Goal: Information Seeking & Learning: Compare options

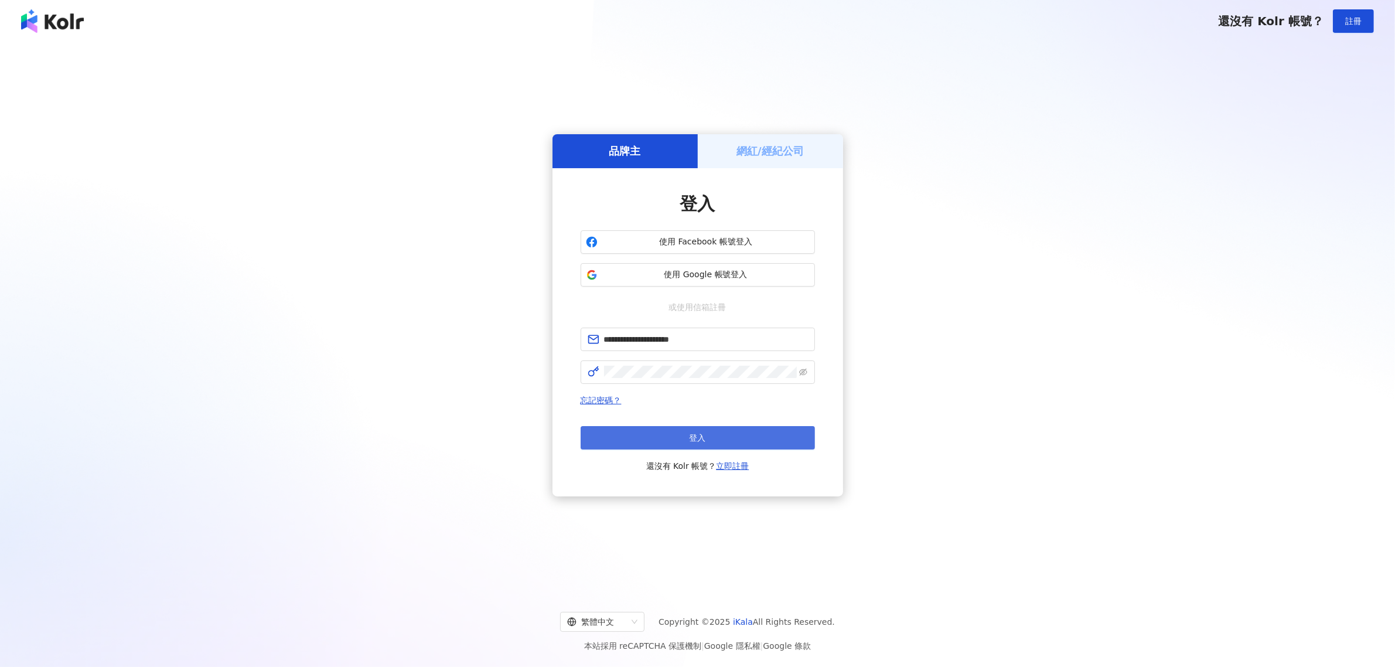
click at [739, 444] on button "登入" at bounding box center [698, 437] width 234 height 23
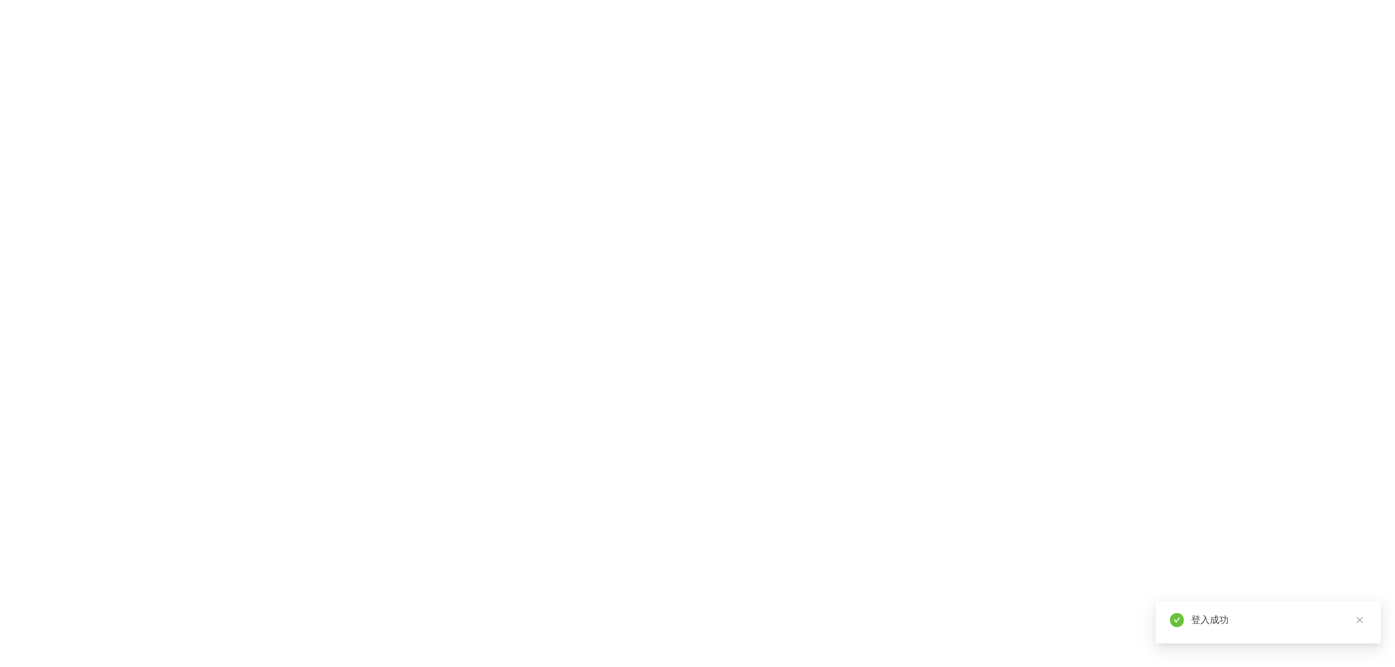
drag, startPoint x: 814, startPoint y: 537, endPoint x: 820, endPoint y: 540, distance: 6.8
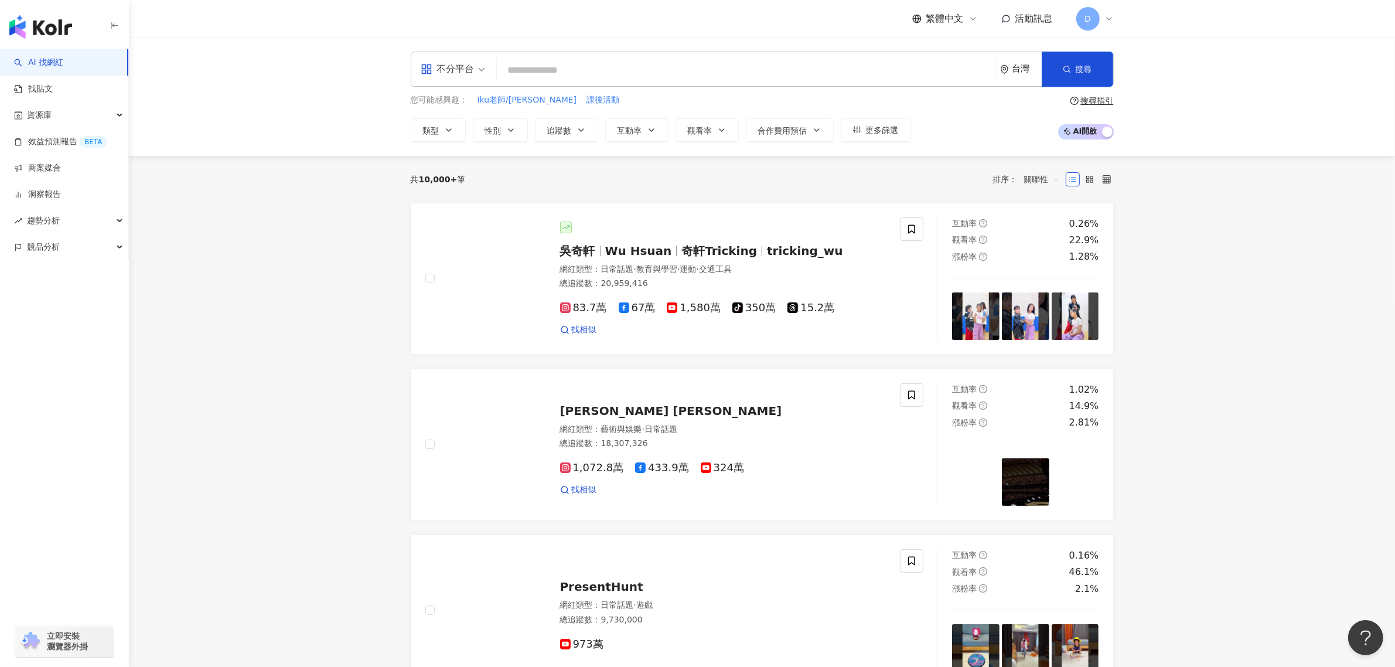
paste input "**********"
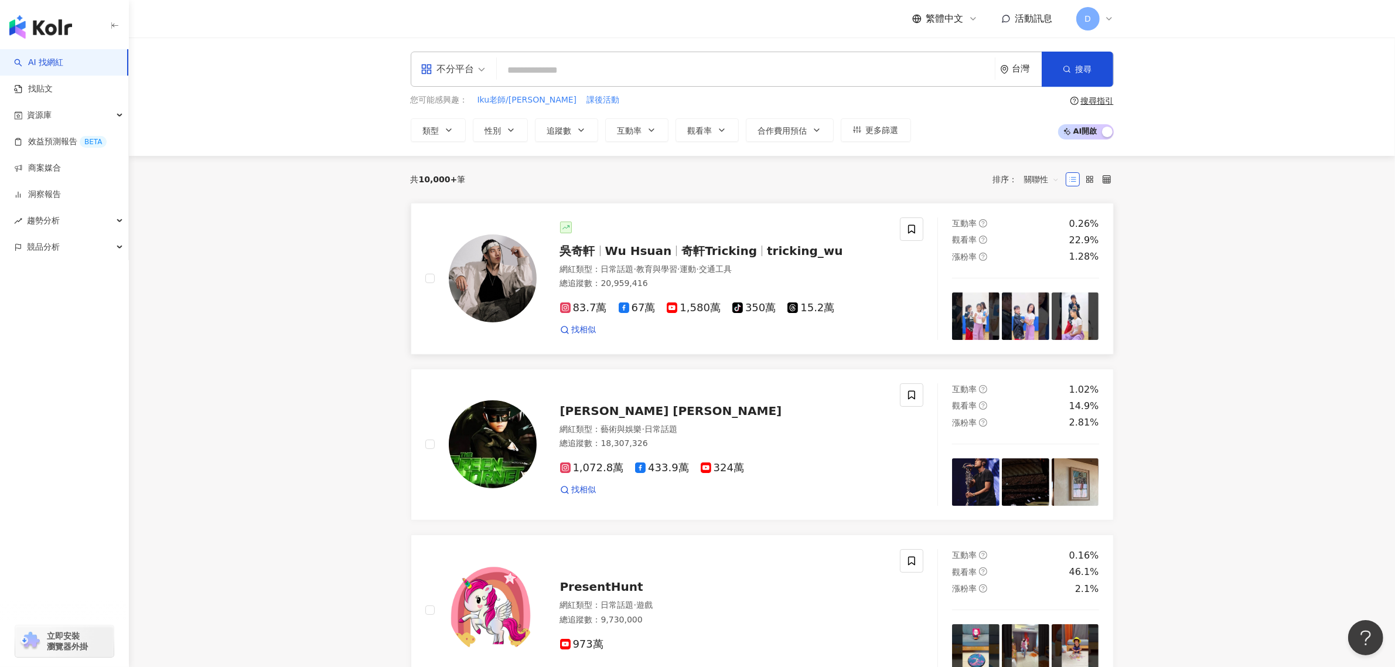
type input "**********"
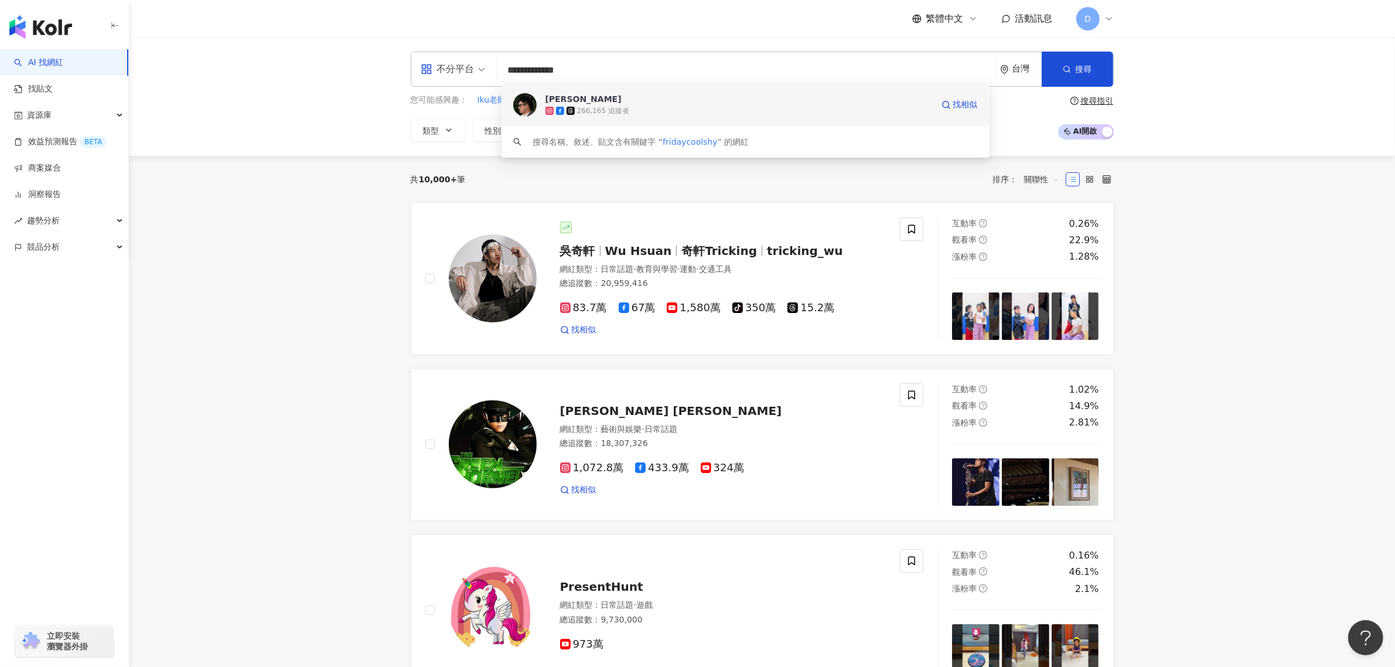
click at [863, 105] on div "266,165 追蹤者" at bounding box center [738, 111] width 387 height 12
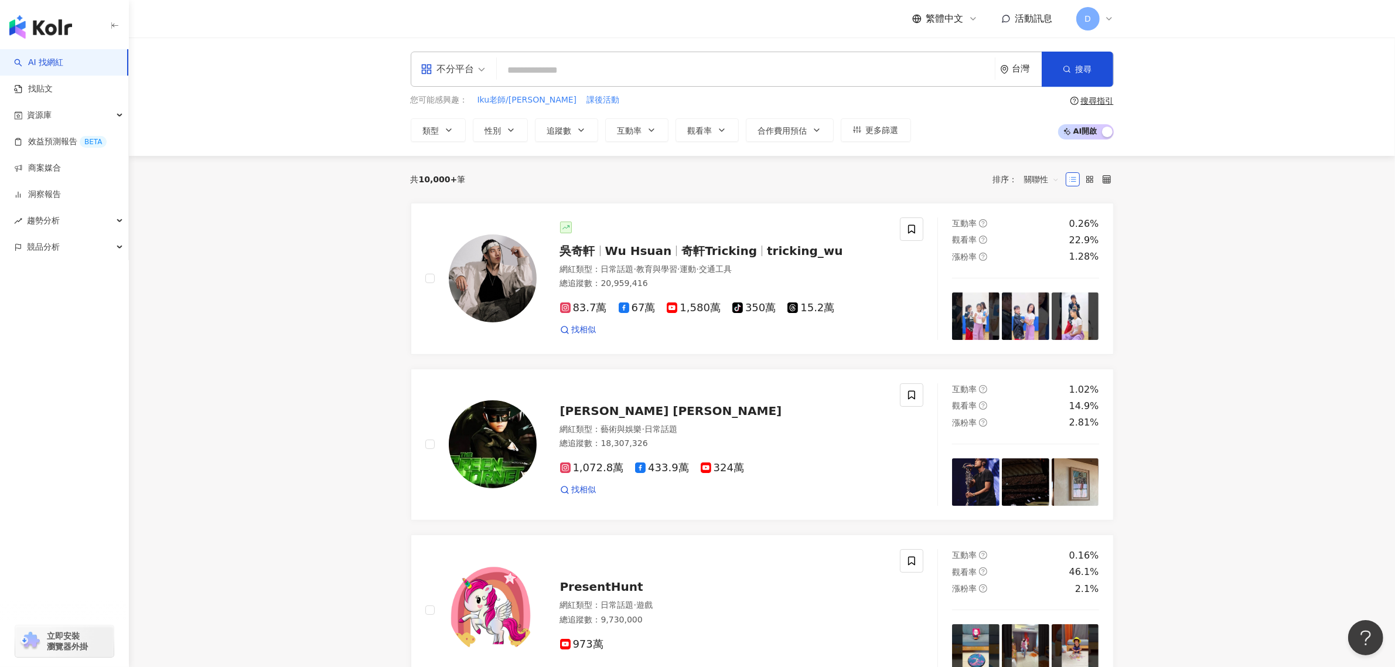
click at [551, 57] on div "不分平台 台灣 搜尋 c3b9f370-4cb0-4536-8e8d-bef5555a566e Edward Kao 266,165 追蹤者 搜尋名稱、敘述、…" at bounding box center [762, 69] width 703 height 35
click at [575, 62] on input "search" at bounding box center [746, 70] width 489 height 22
click at [579, 81] on input "search" at bounding box center [746, 70] width 489 height 22
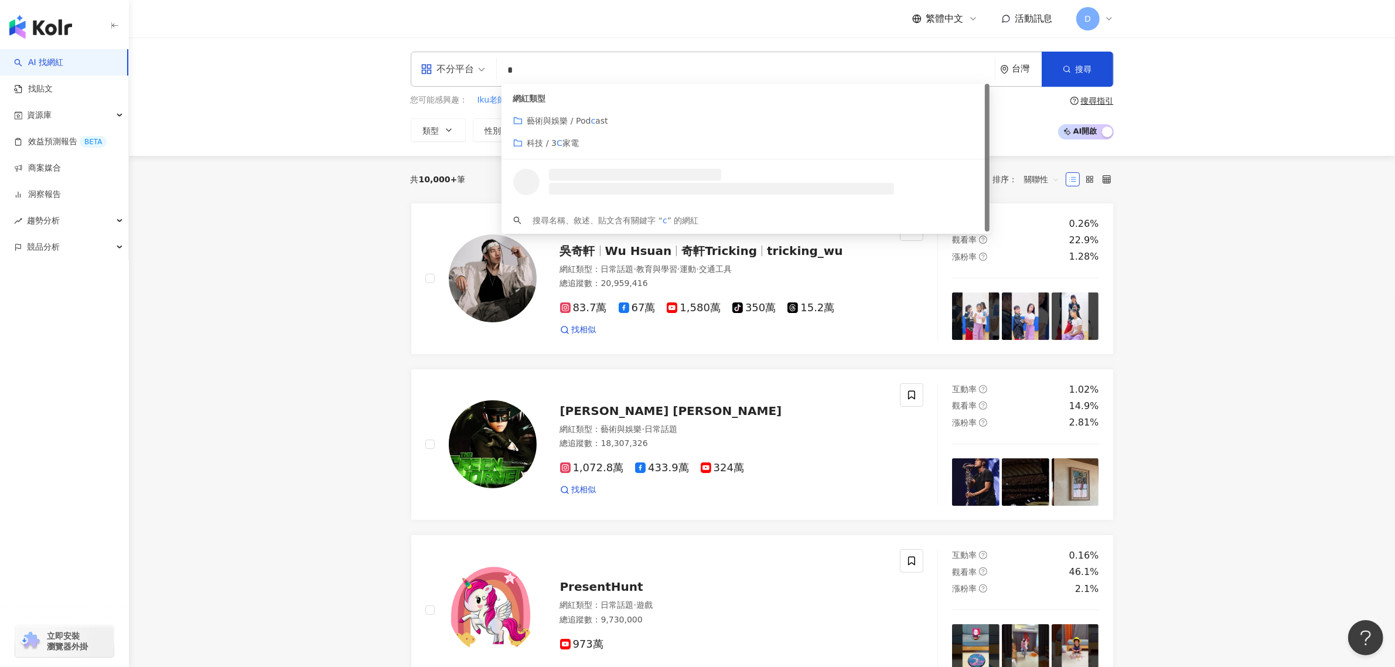
paste input "**********"
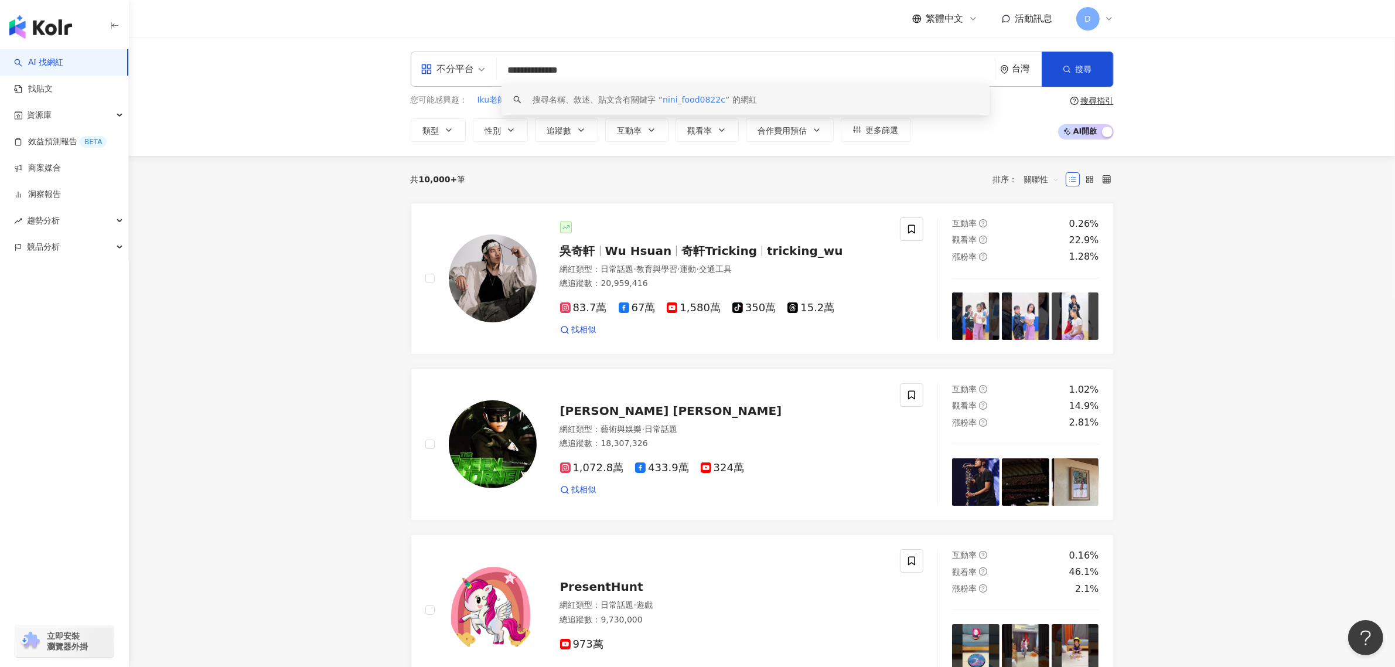
click at [619, 71] on input "**********" at bounding box center [746, 70] width 489 height 22
type input "**********"
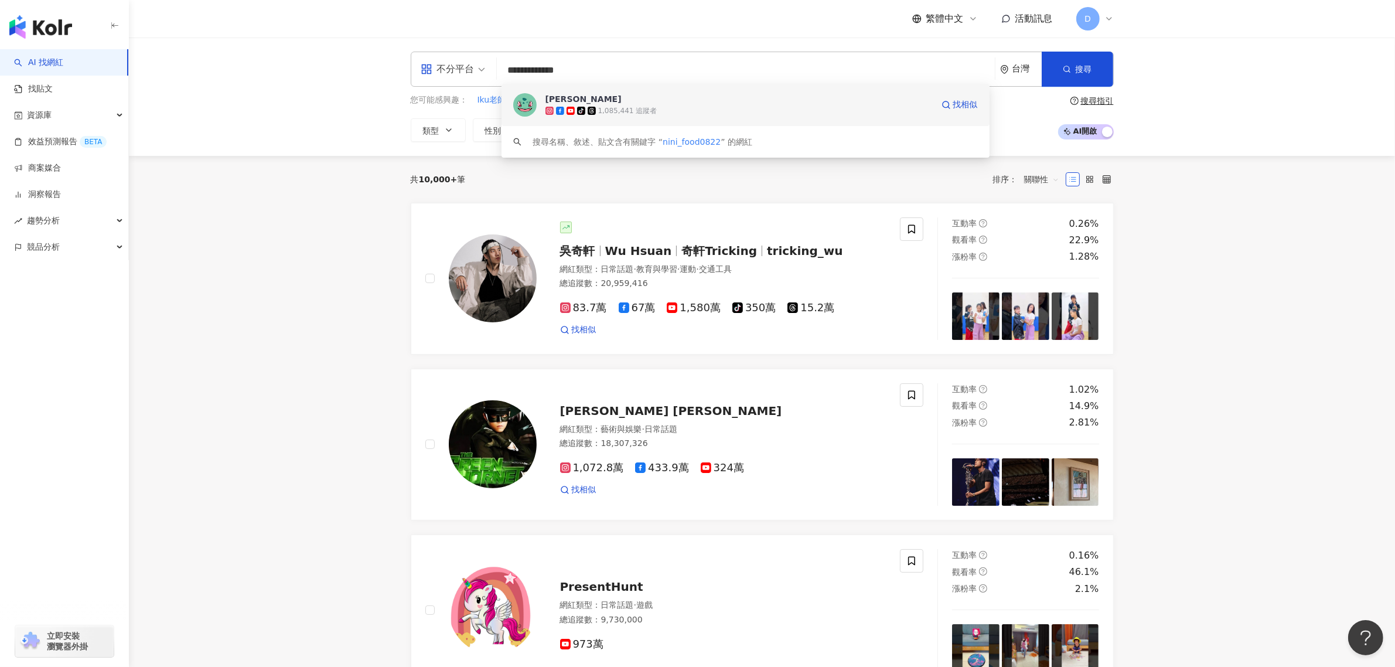
click at [601, 117] on div "Nini Xie tiktok-icon 1,085,441 追蹤者 找相似" at bounding box center [746, 105] width 488 height 42
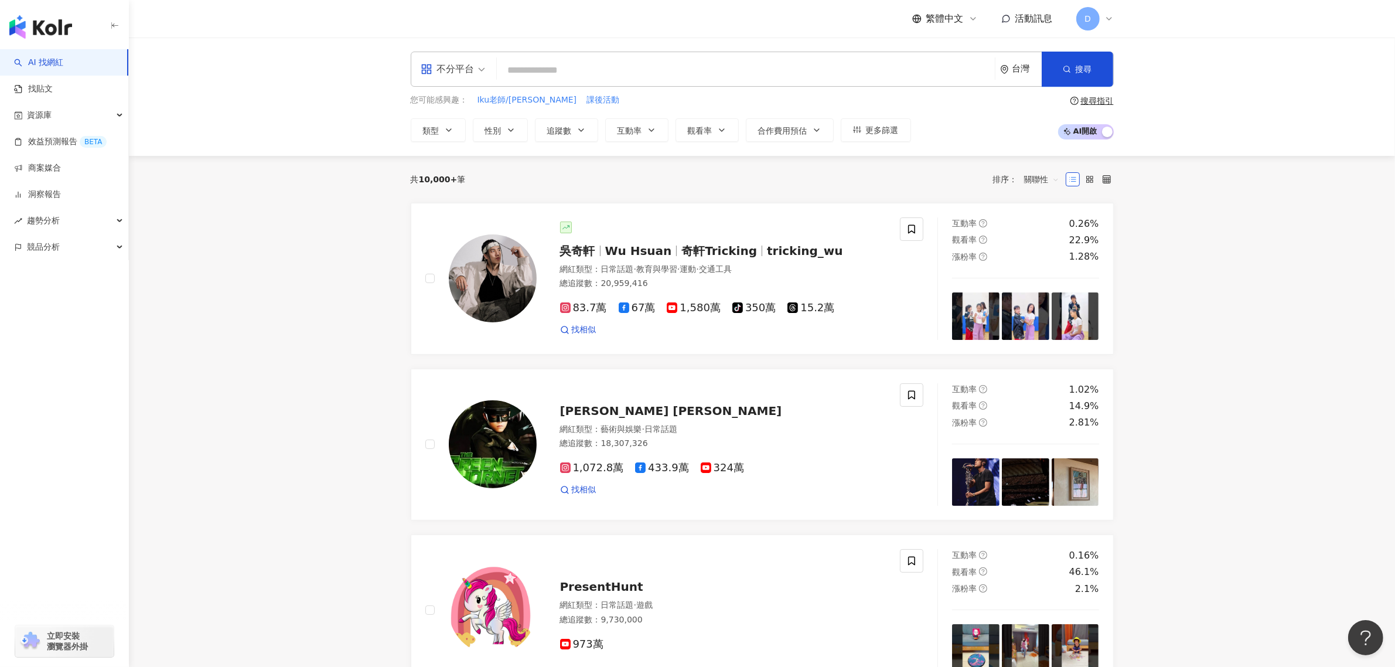
click at [741, 72] on input "search" at bounding box center [746, 70] width 489 height 22
paste input "**********"
type input "**********"
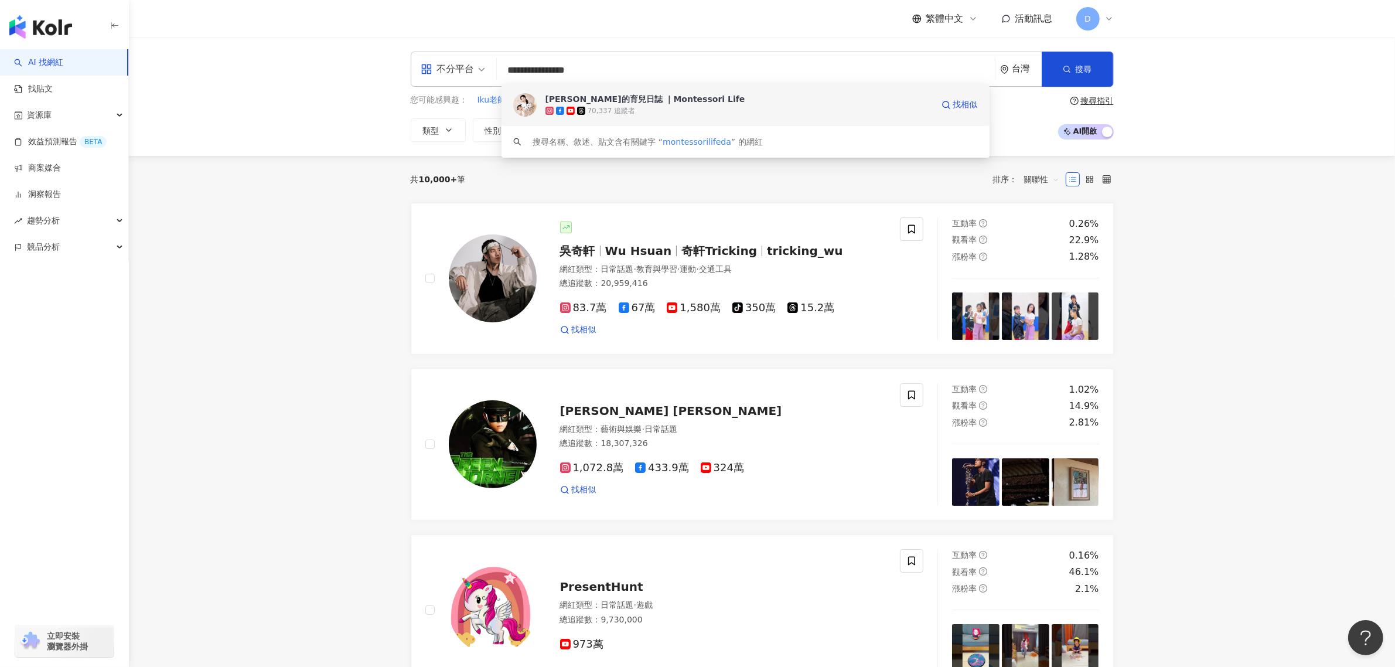
click at [586, 110] on span at bounding box center [582, 111] width 11 height 8
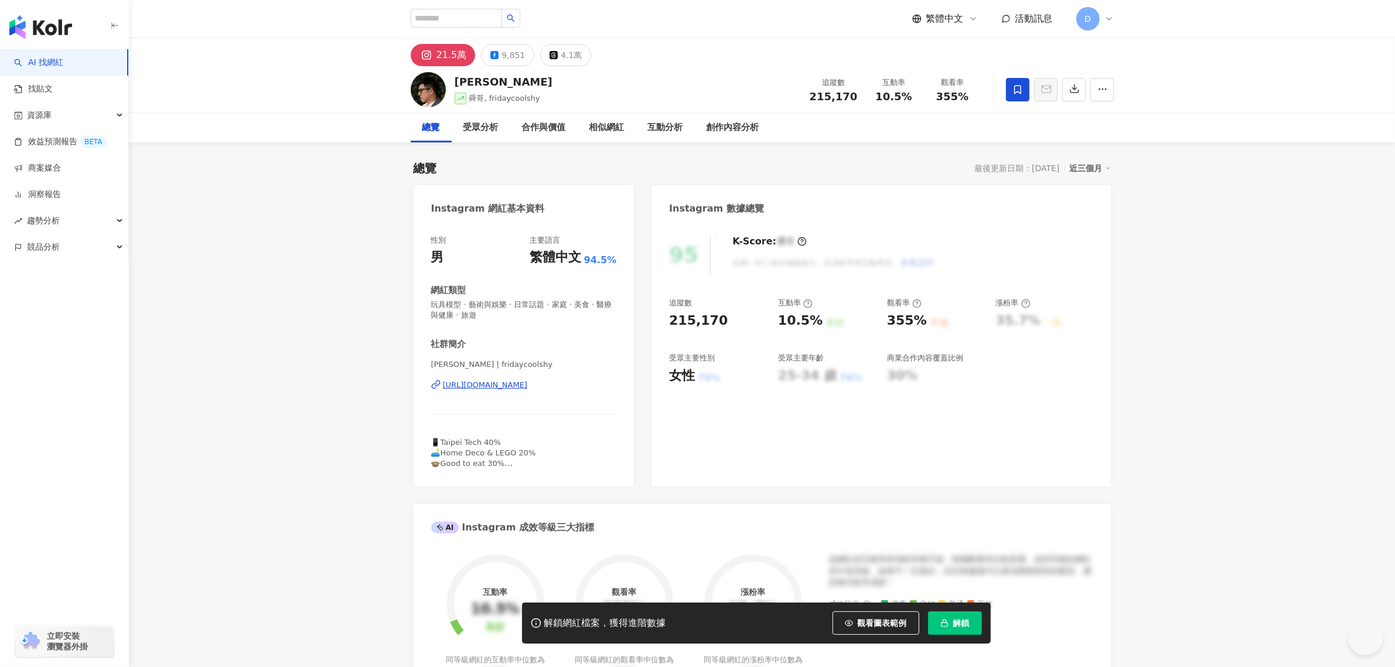
click at [967, 627] on span "解鎖" at bounding box center [961, 622] width 16 height 9
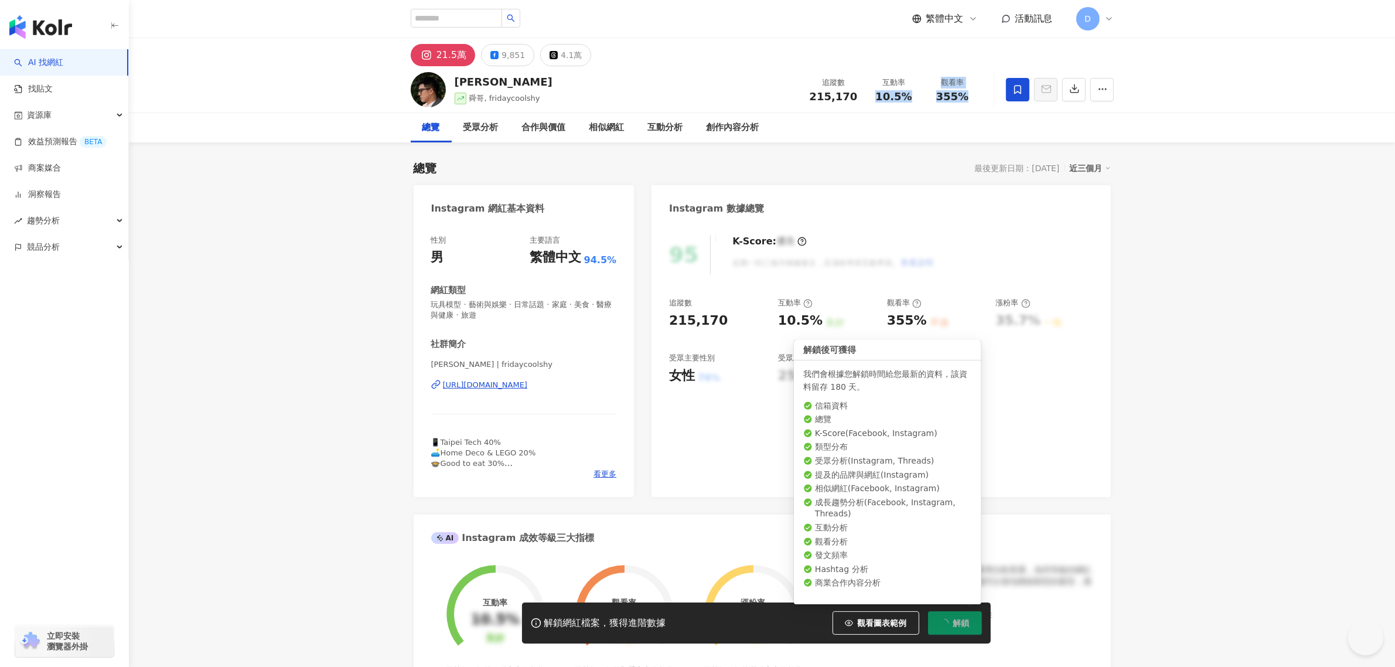
drag, startPoint x: 895, startPoint y: 95, endPoint x: 979, endPoint y: 104, distance: 84.9
click at [979, 104] on div "追蹤數 215,170 互動率 10.5% 觀看率 355%" at bounding box center [892, 89] width 179 height 35
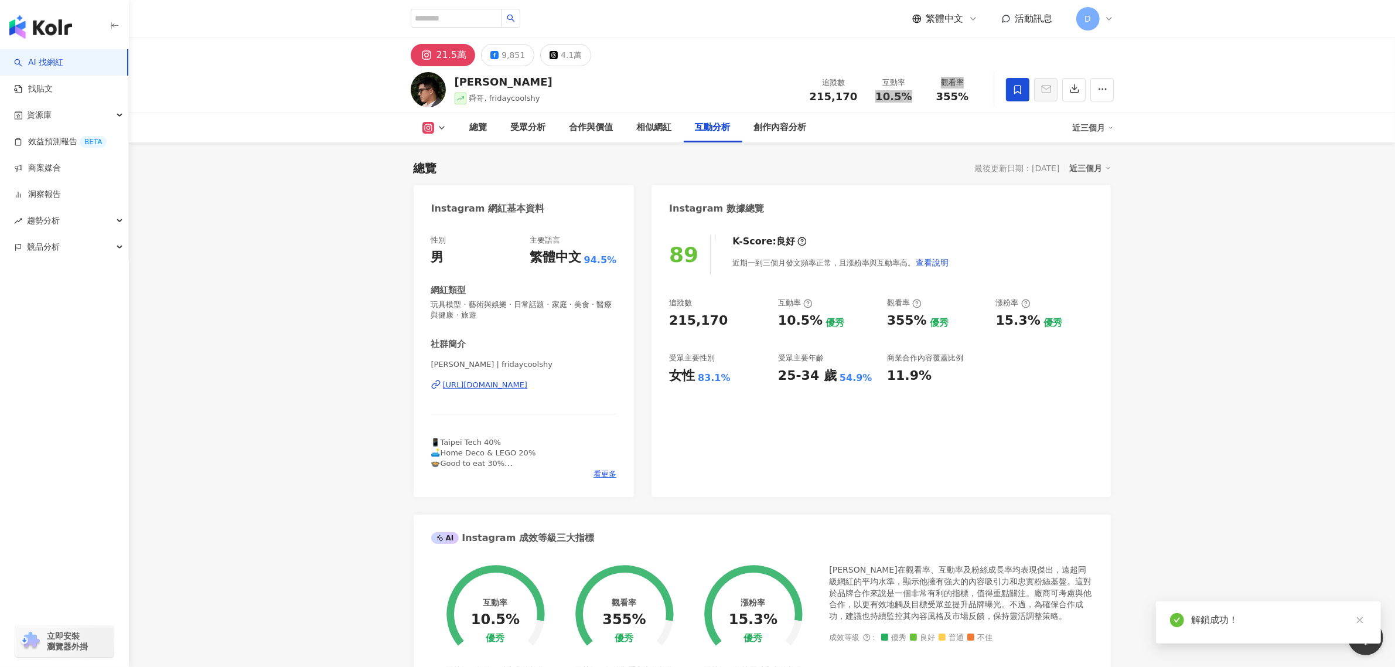
scroll to position [2417, 0]
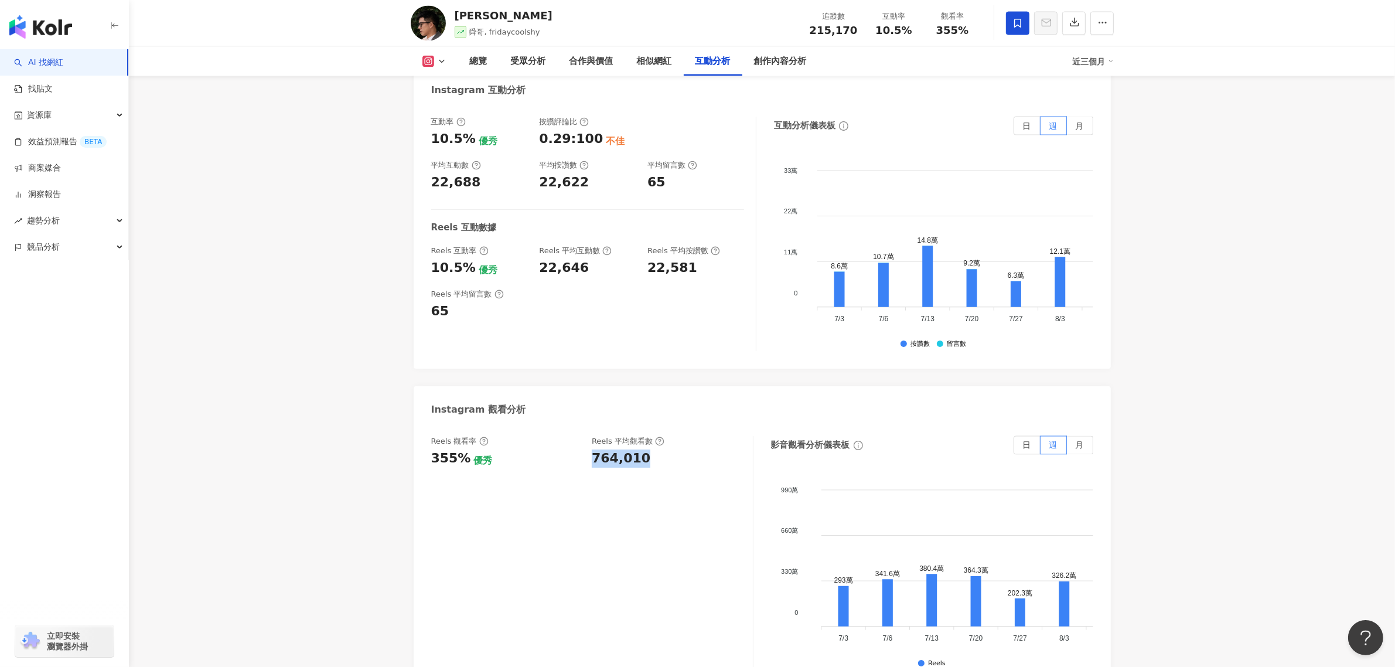
drag, startPoint x: 591, startPoint y: 417, endPoint x: 680, endPoint y: 419, distance: 89.7
click at [680, 436] on div "Reels 觀看率 355% 優秀 [PERSON_NAME] 平均觀看數 764,010" at bounding box center [586, 452] width 310 height 32
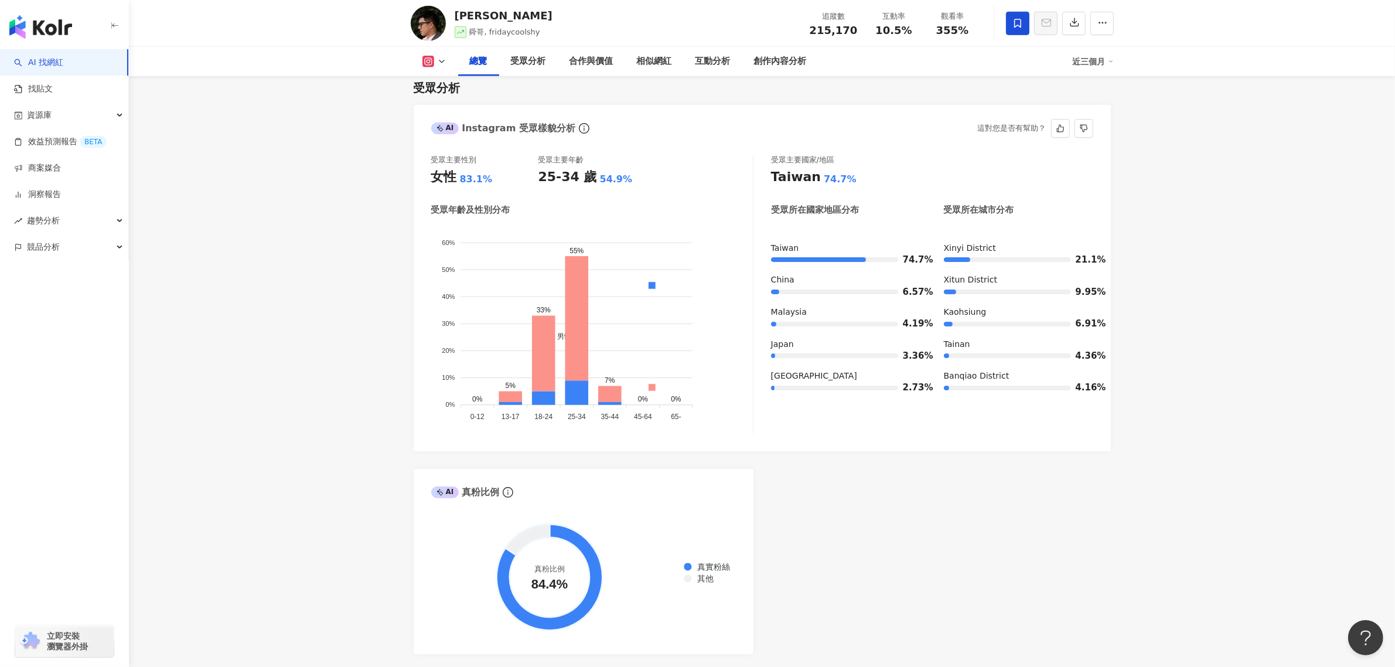
scroll to position [879, 0]
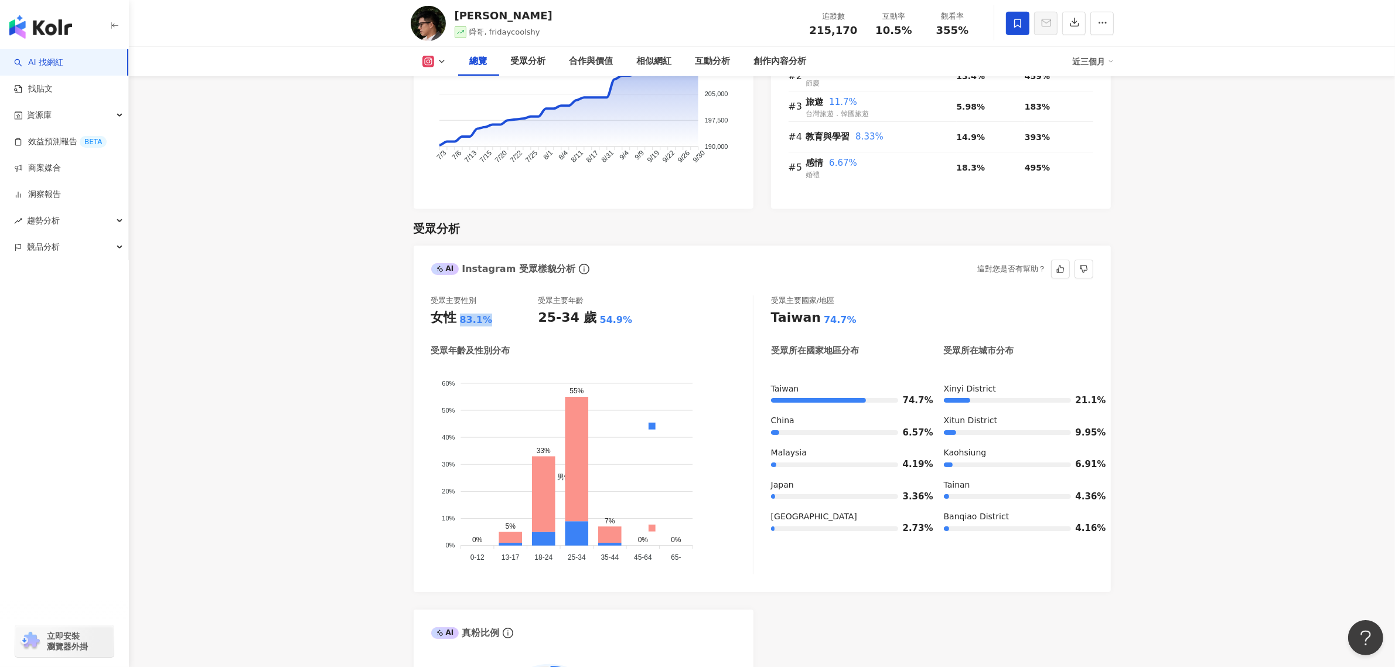
drag, startPoint x: 456, startPoint y: 319, endPoint x: 509, endPoint y: 319, distance: 52.7
click at [509, 319] on div "女性 83.1%" at bounding box center [484, 318] width 107 height 18
copy div "女性 83.1%"
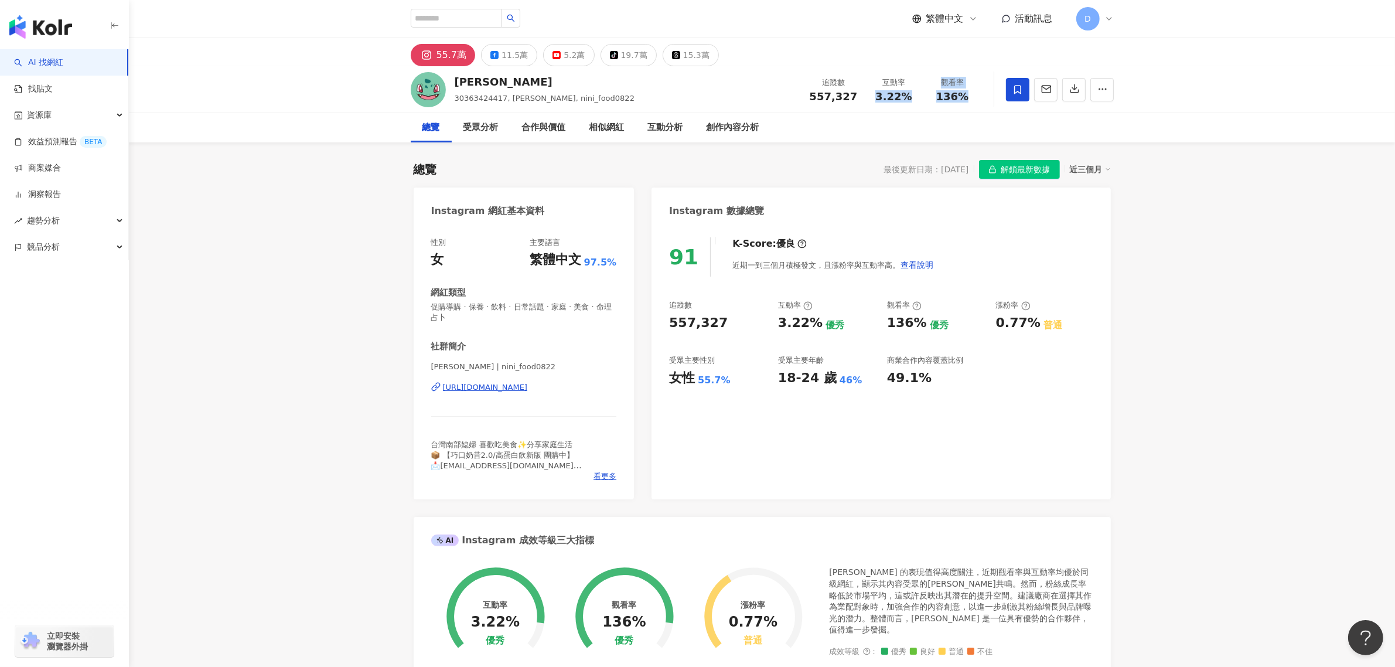
drag, startPoint x: 954, startPoint y: 98, endPoint x: 984, endPoint y: 104, distance: 30.9
click at [977, 103] on div "追蹤數 557,327 互動率 3.22% 觀看率 136%" at bounding box center [892, 89] width 179 height 35
copy div "3.22% 觀看率 136%"
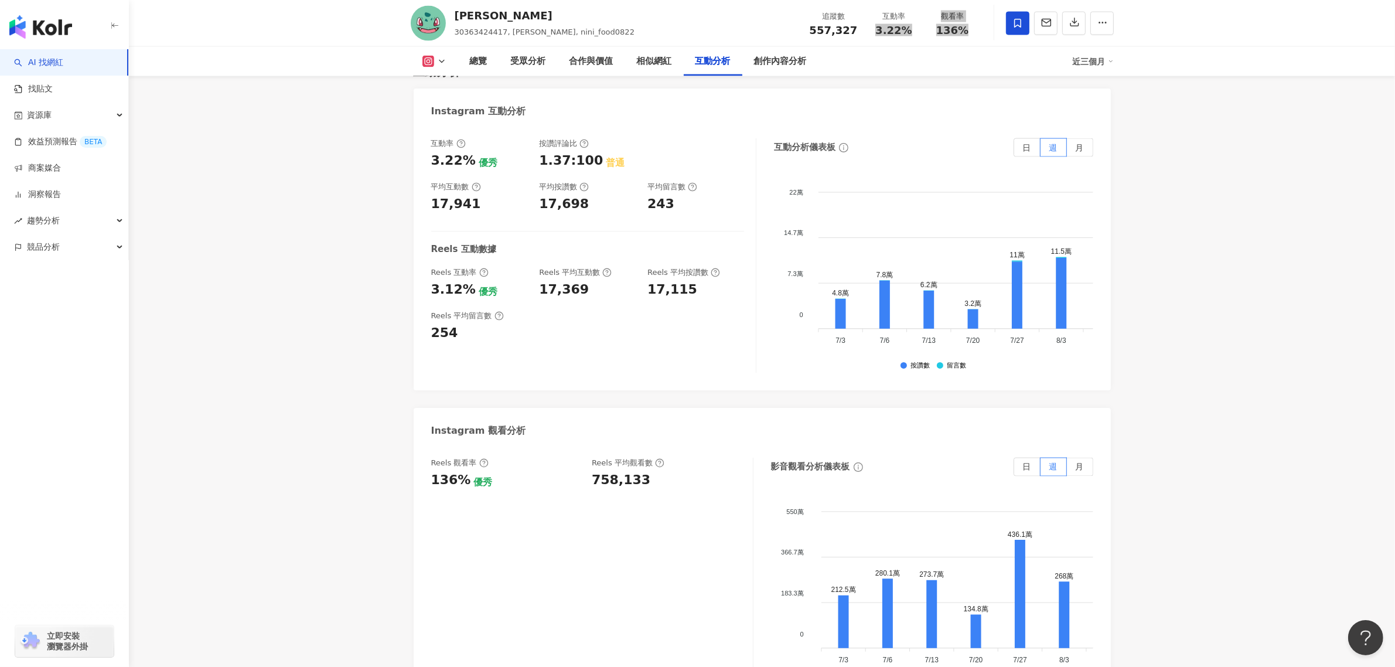
scroll to position [2417, 0]
drag, startPoint x: 590, startPoint y: 397, endPoint x: 664, endPoint y: 402, distance: 74.0
click at [664, 456] on div "Reels 觀看率 136% 優秀 Reels 平均觀看數 758,133" at bounding box center [586, 472] width 310 height 32
copy div "758,133"
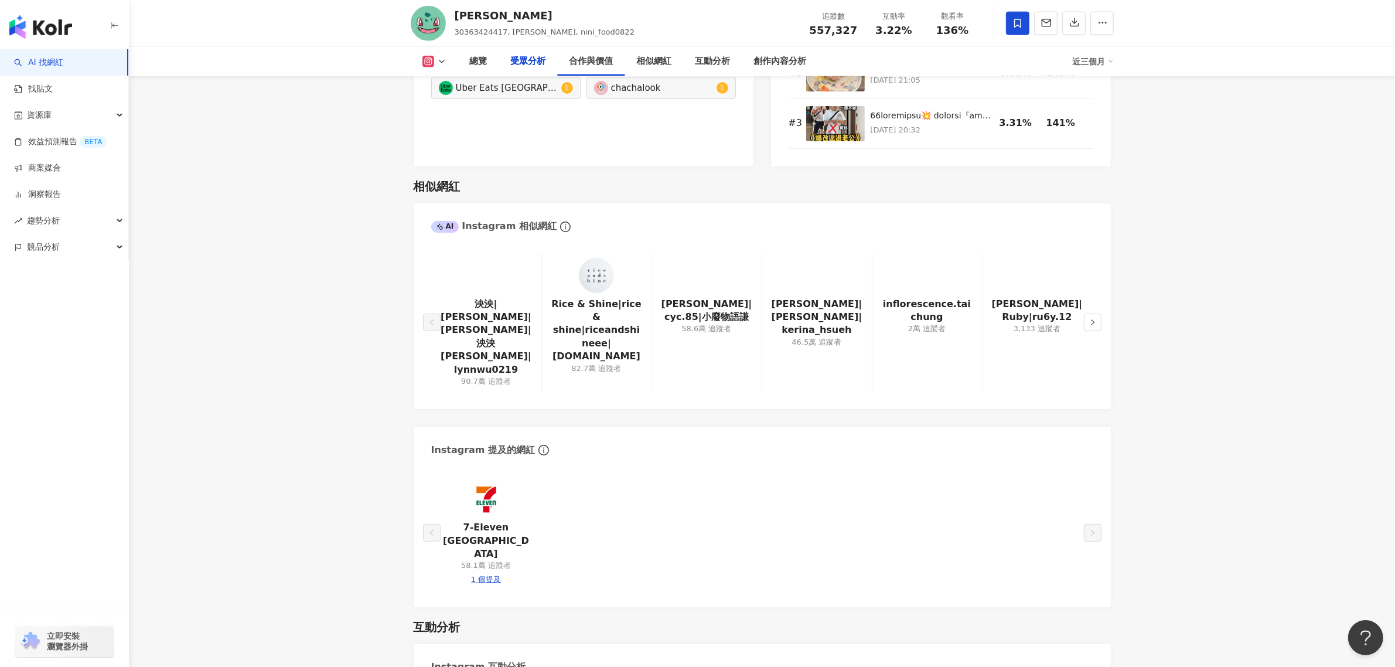
scroll to position [1025, 0]
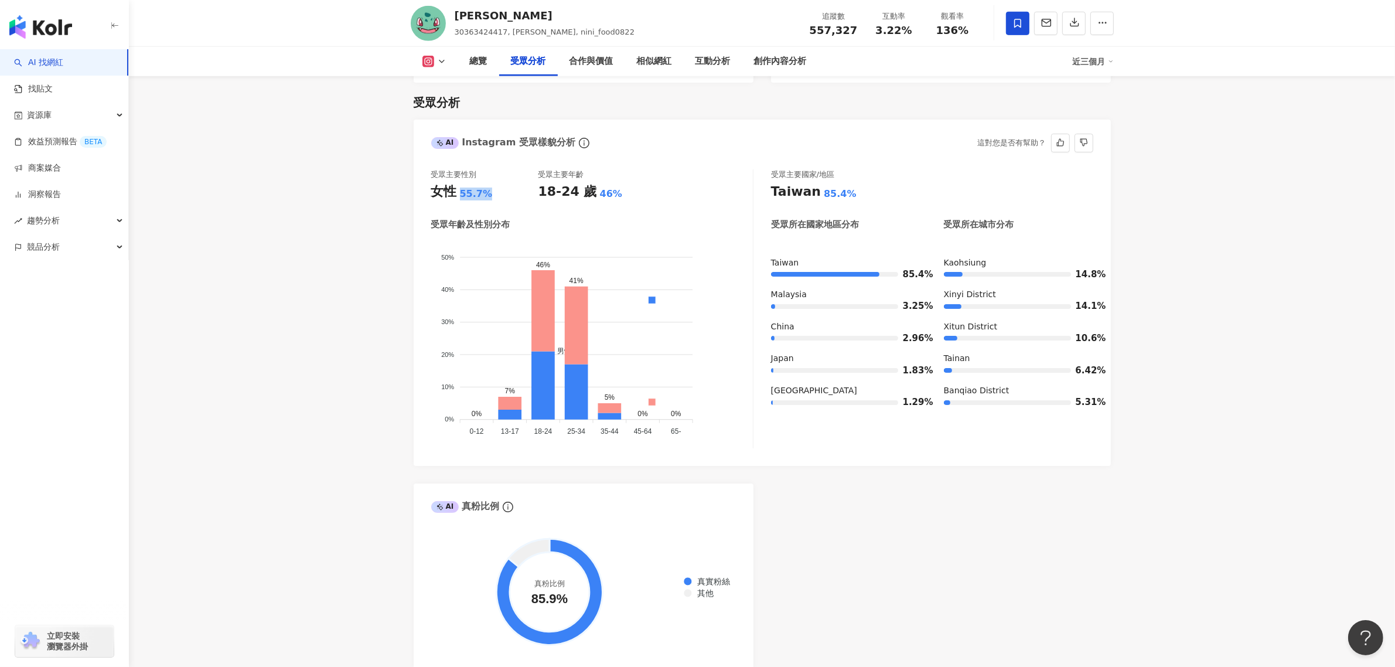
drag, startPoint x: 455, startPoint y: 177, endPoint x: 517, endPoint y: 186, distance: 62.2
click at [517, 186] on div "受眾主要性別 女性 55.7% 受眾主要年齡 18-24 歲 46% 受眾年齡及性別分布 男性 女性 50% 50% 40% 40% 30% 30% 20% …" at bounding box center [592, 308] width 322 height 279
copy div "女性 55.7%"
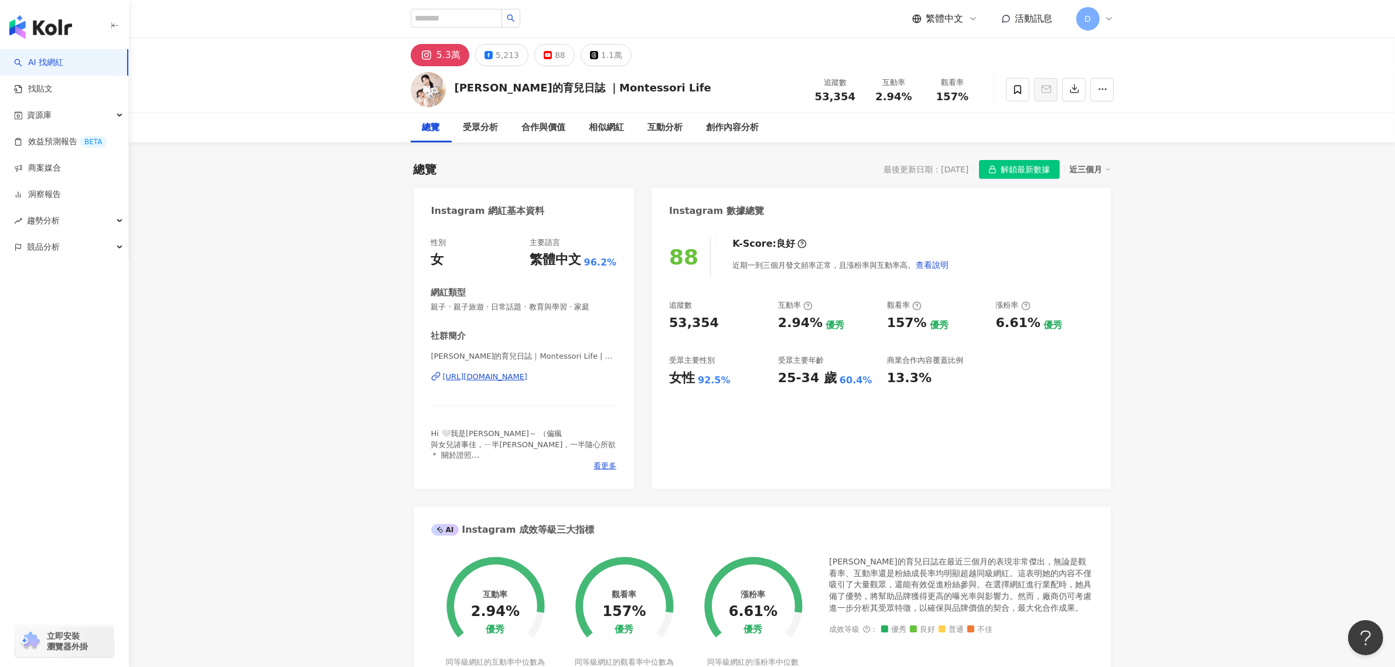
click at [991, 92] on div "小艾的育兒日誌 ｜Montessori Life 追蹤數 53,354 互動率 2.94% 觀看率 157%" at bounding box center [762, 89] width 750 height 46
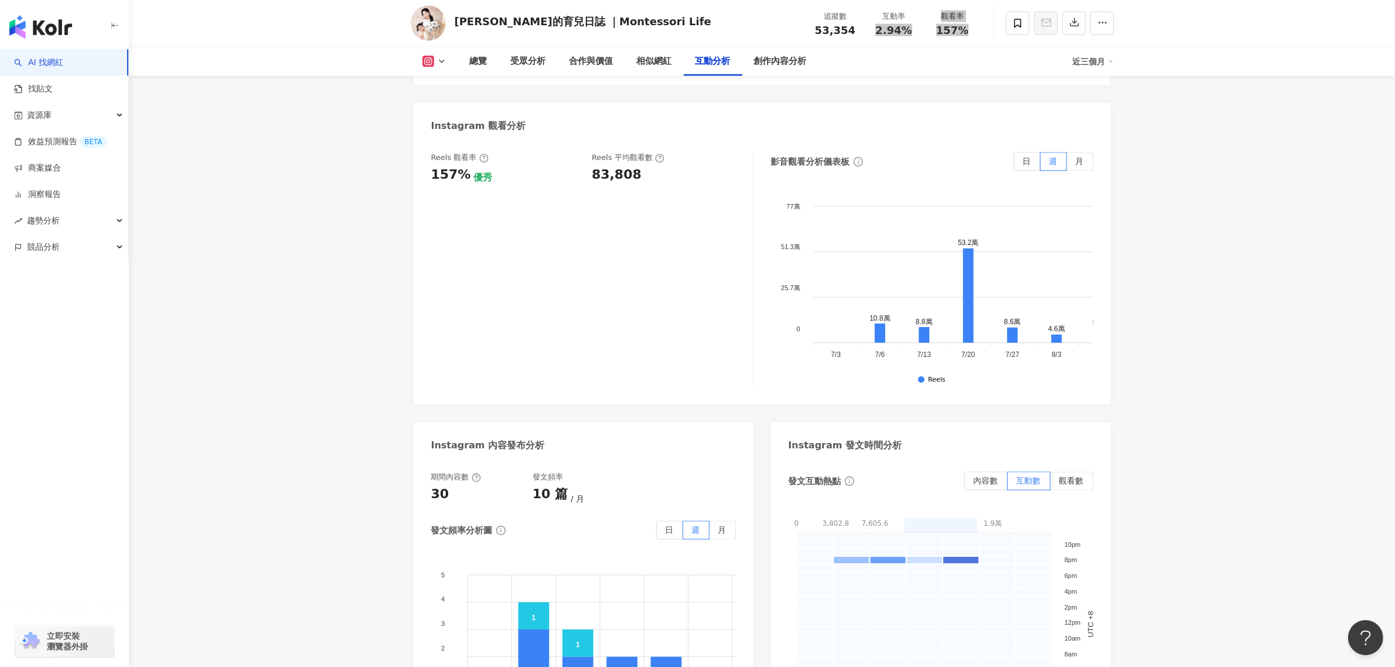
scroll to position [2490, 0]
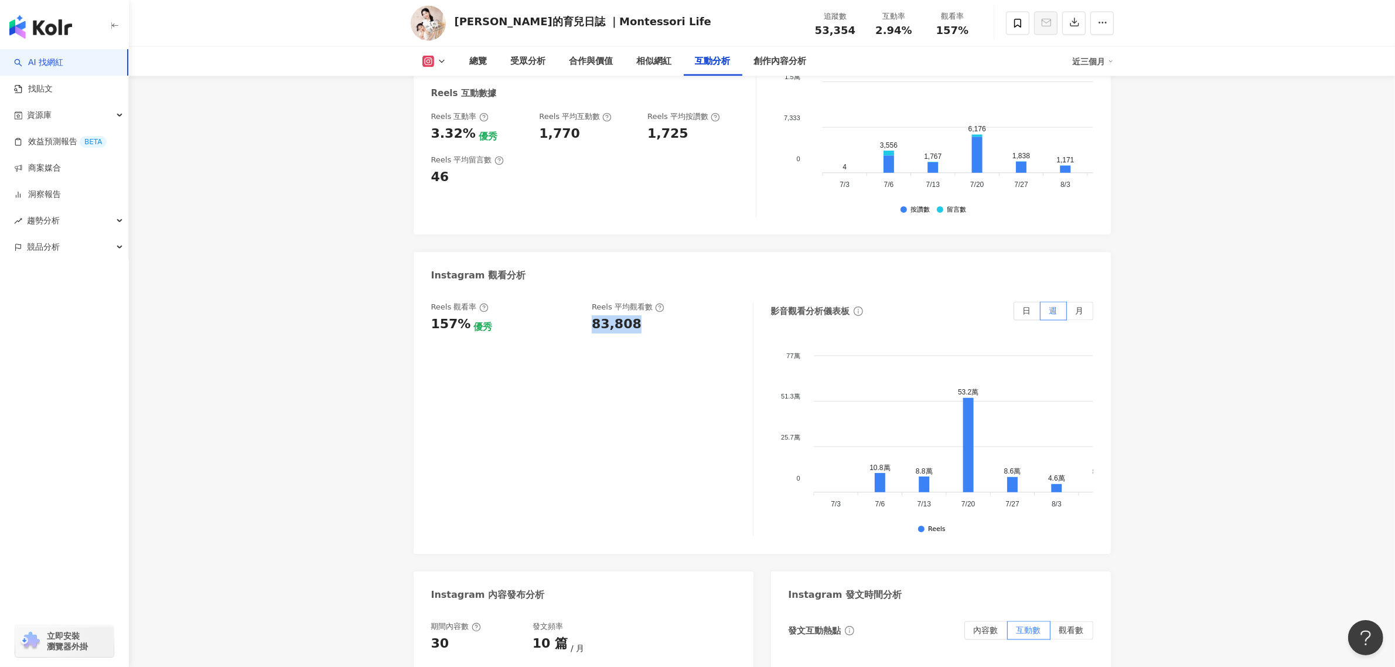
drag, startPoint x: 587, startPoint y: 303, endPoint x: 680, endPoint y: 316, distance: 93.5
click at [680, 316] on div "Reels 觀看率 157% 優秀 Reels 平均觀看數 83,808" at bounding box center [586, 318] width 310 height 32
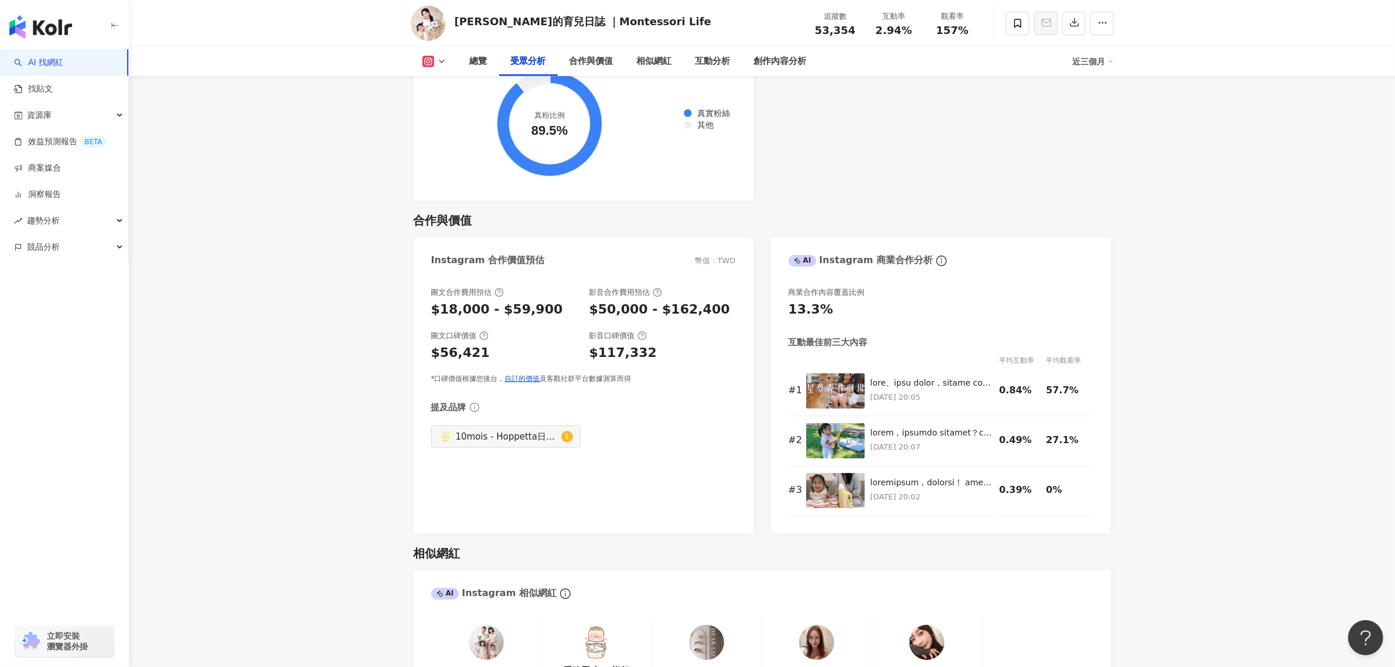
scroll to position [1025, 0]
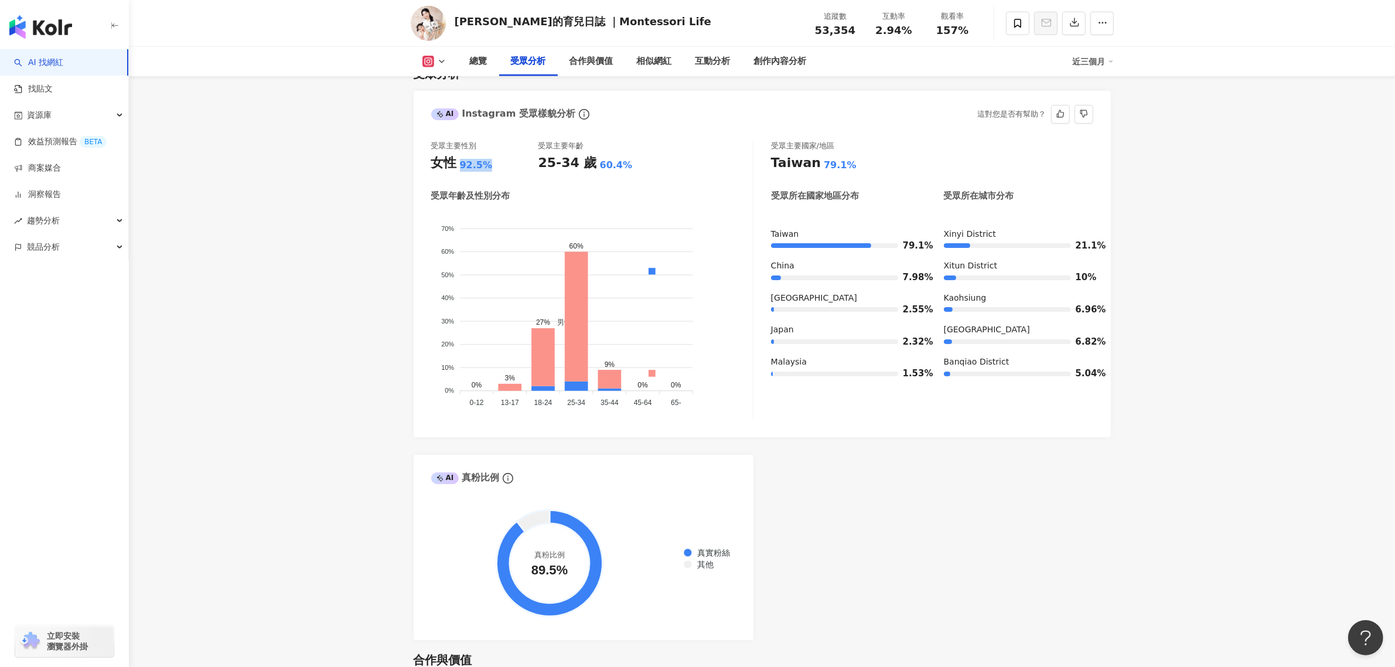
drag, startPoint x: 459, startPoint y: 163, endPoint x: 498, endPoint y: 173, distance: 40.5
click at [498, 173] on div "受眾主要性別 女性 92.5% 受眾主要年齡 25-34 歲 60.4% 受眾年齡及性別分布 男性 女性 70% 70% 60% 60% 50% 50% 40…" at bounding box center [592, 280] width 322 height 279
